Goal: Task Accomplishment & Management: Manage account settings

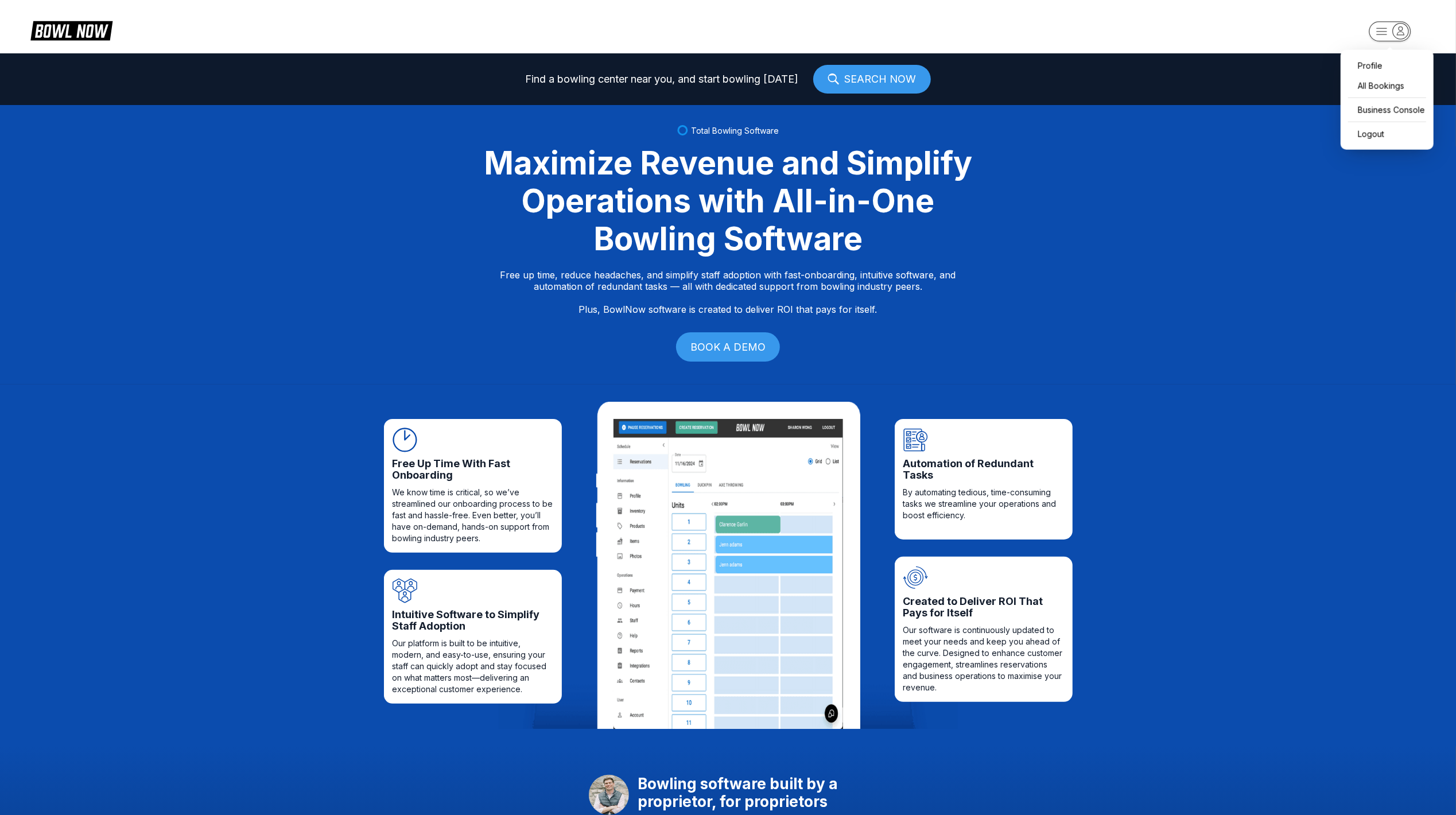
click at [1398, 38] on icon "button" at bounding box center [1400, 31] width 16 height 16
click at [1390, 104] on div "Business Console" at bounding box center [1386, 110] width 81 height 21
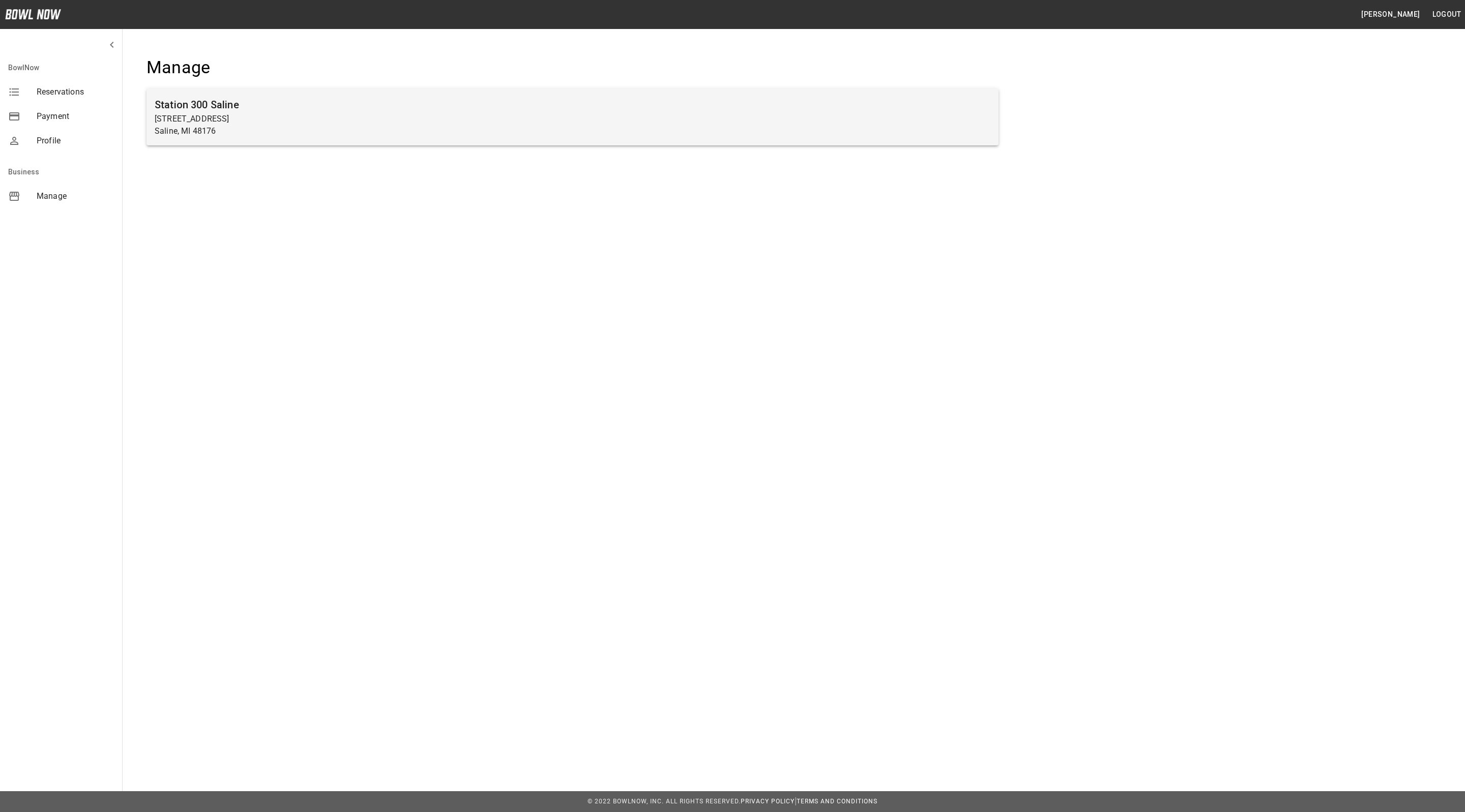
click at [378, 113] on p "[STREET_ADDRESS]" at bounding box center [573, 119] width 836 height 12
